Goal: Find specific page/section: Find specific page/section

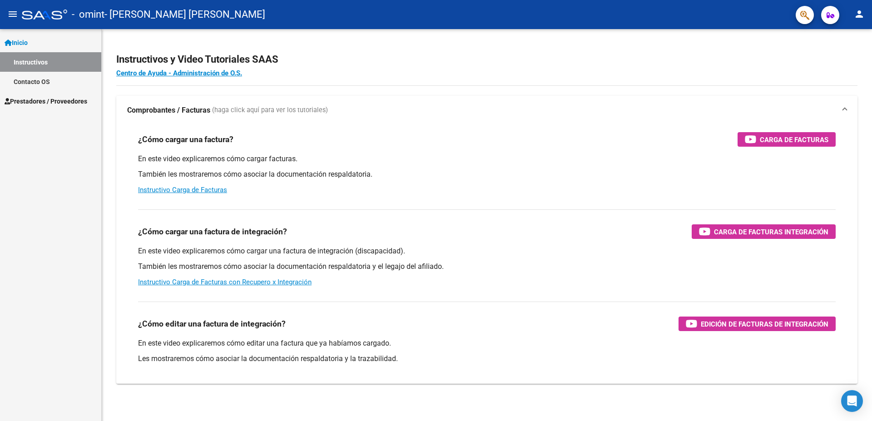
click at [26, 38] on span "Inicio" at bounding box center [16, 43] width 23 height 10
click at [28, 60] on span "Prestadores / Proveedores" at bounding box center [46, 62] width 83 height 10
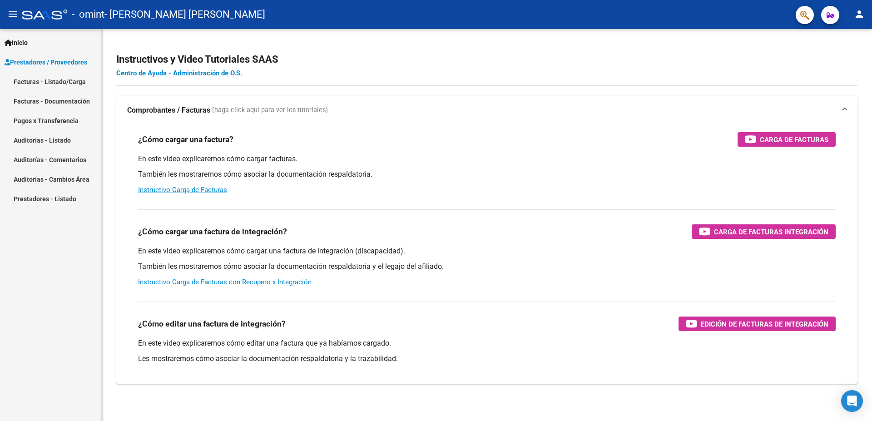
click at [41, 81] on link "Facturas - Listado/Carga" at bounding box center [50, 82] width 101 height 20
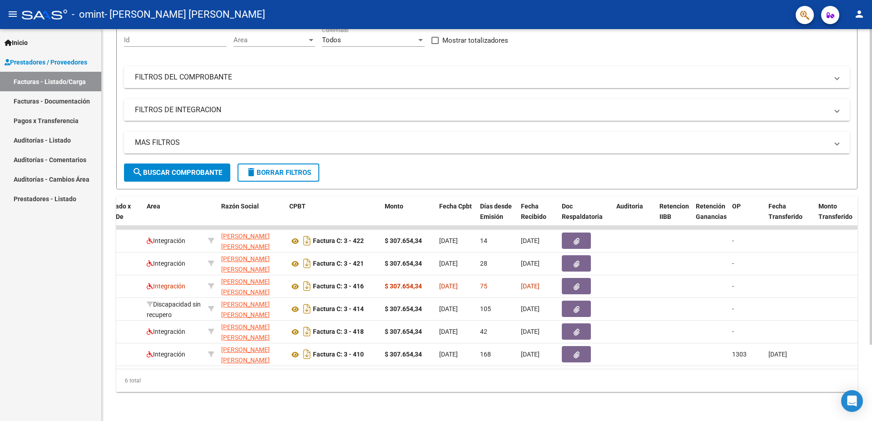
scroll to position [95, 0]
click at [67, 120] on link "Pagos x Transferencia" at bounding box center [50, 121] width 101 height 20
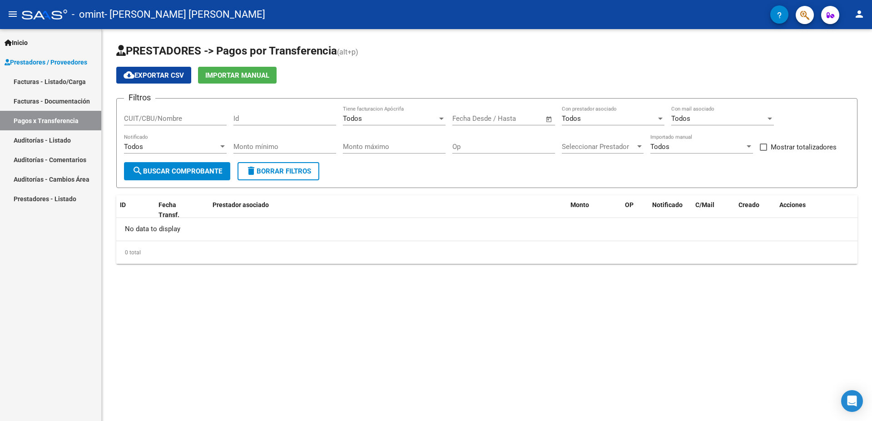
click at [50, 95] on link "Facturas - Documentación" at bounding box center [50, 101] width 101 height 20
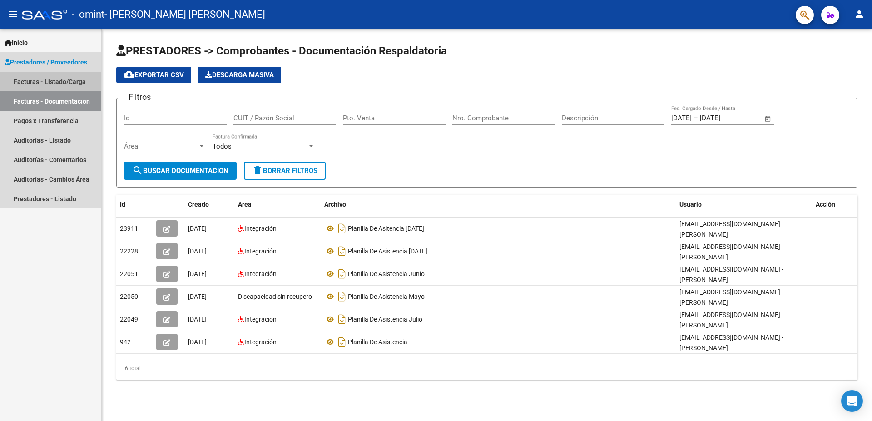
click at [35, 76] on link "Facturas - Listado/Carga" at bounding box center [50, 82] width 101 height 20
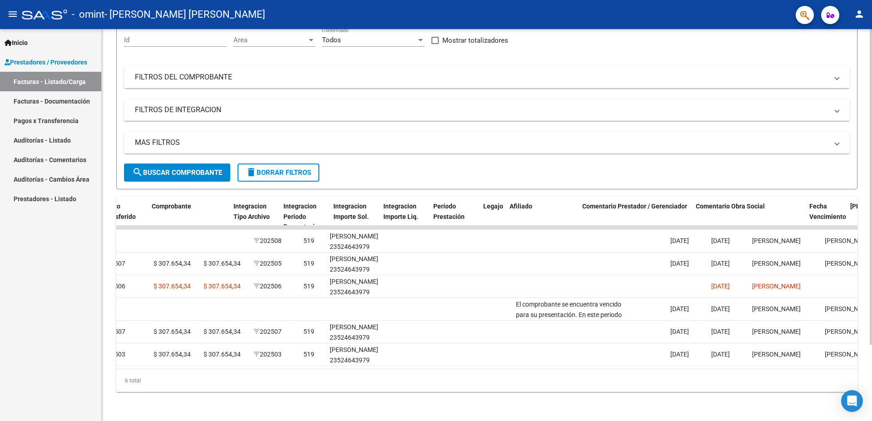
scroll to position [0, 1174]
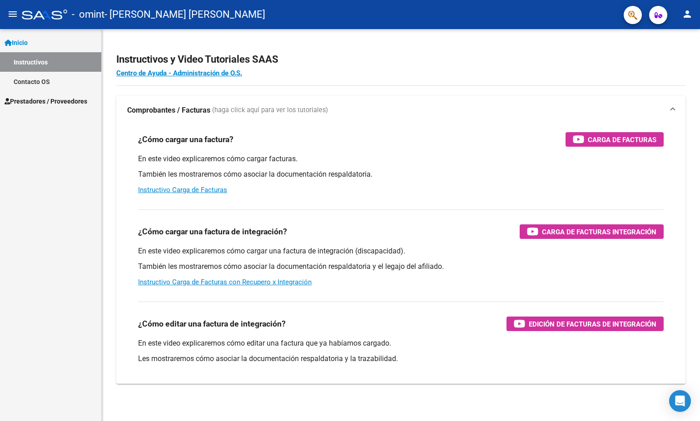
click at [22, 39] on span "Inicio" at bounding box center [16, 43] width 23 height 10
click at [25, 56] on link "Prestadores / Proveedores" at bounding box center [50, 62] width 101 height 20
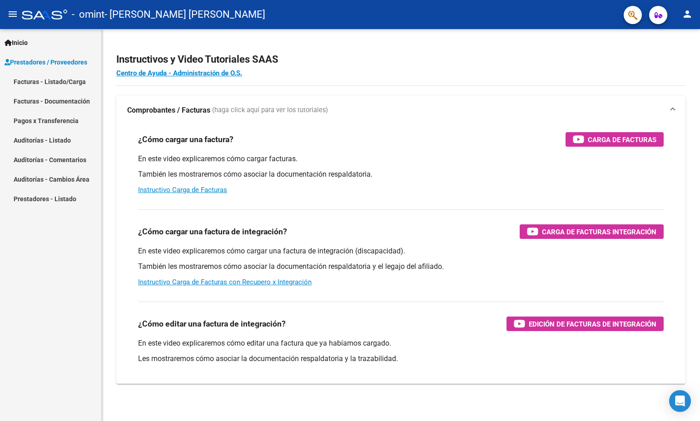
click at [35, 79] on link "Facturas - Listado/Carga" at bounding box center [50, 82] width 101 height 20
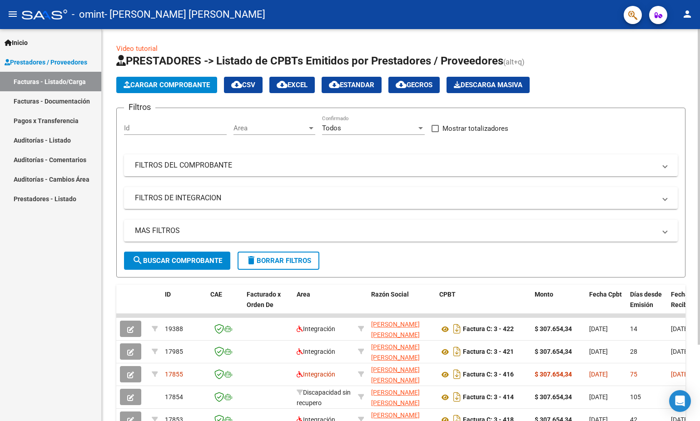
scroll to position [91, 0]
